Goal: Browse casually

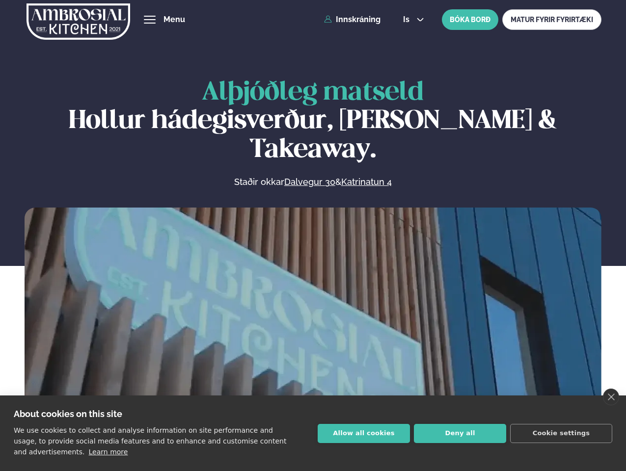
click at [611, 397] on link "close" at bounding box center [611, 397] width 16 height 17
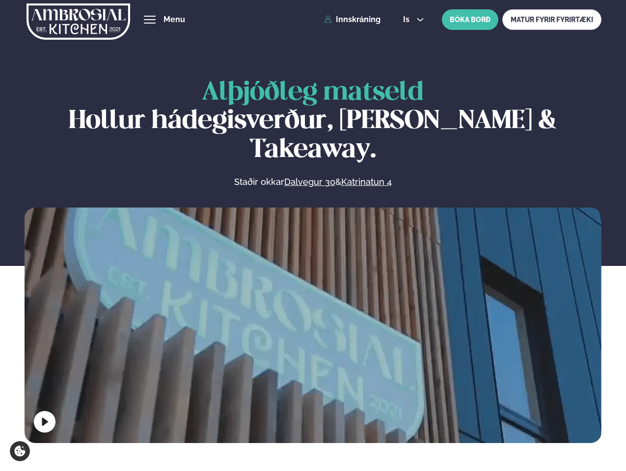
click at [150, 20] on span "hamburger" at bounding box center [149, 19] width 9 height 9
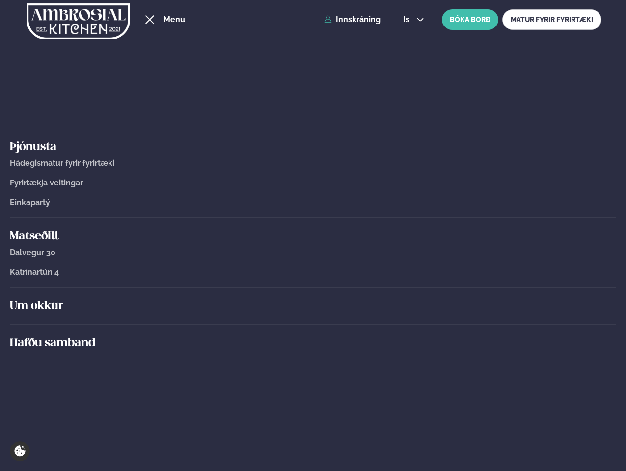
click at [412, 20] on span "is" at bounding box center [407, 20] width 9 height 8
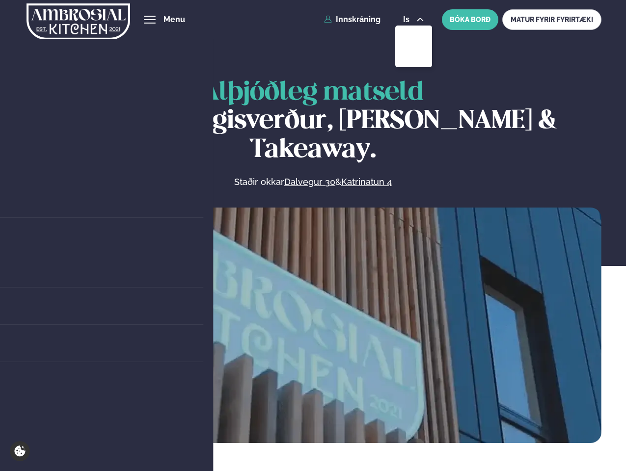
click at [313, 323] on video at bounding box center [313, 352] width 577 height 288
